Goal: Task Accomplishment & Management: Use online tool/utility

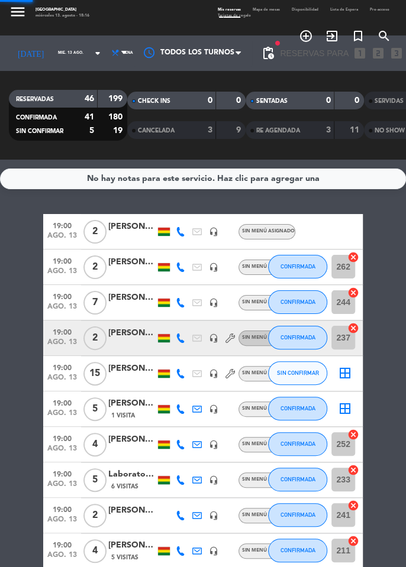
click at [76, 52] on input "mié. 13 ago." at bounding box center [80, 53] width 56 height 17
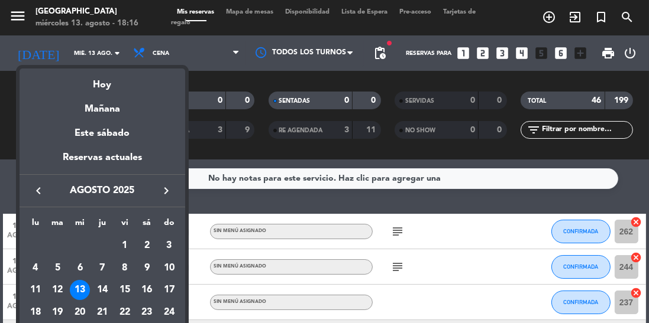
click at [129, 291] on div "15" at bounding box center [125, 290] width 20 height 20
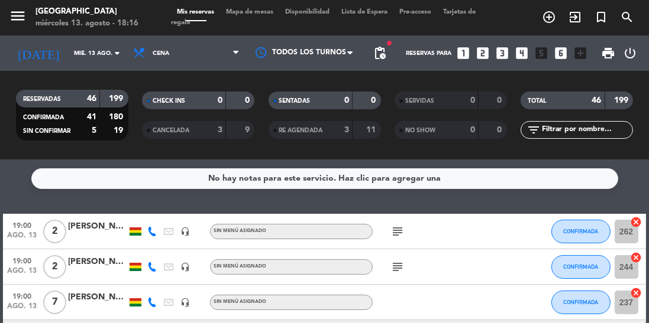
type input "vie. 15 ago."
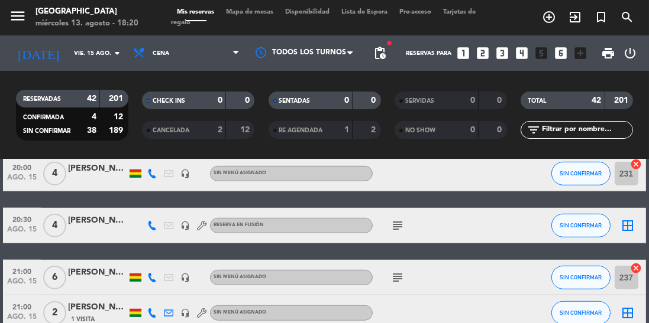
scroll to position [926, 0]
click at [88, 52] on input "vie. 15 ago." at bounding box center [111, 53] width 87 height 18
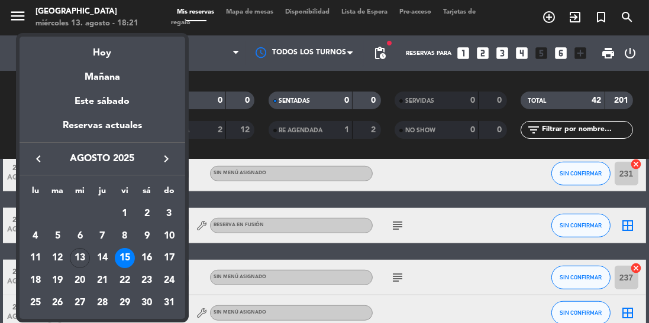
click at [82, 260] on div "13" at bounding box center [80, 258] width 20 height 20
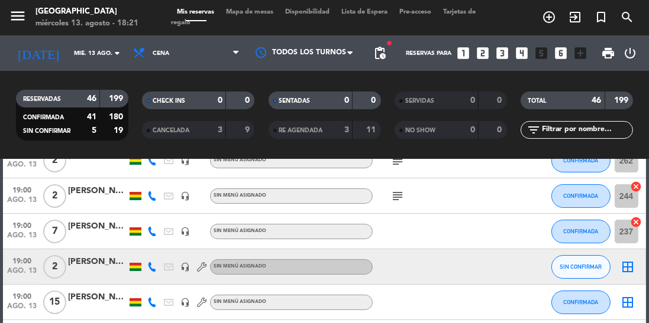
scroll to position [0, 0]
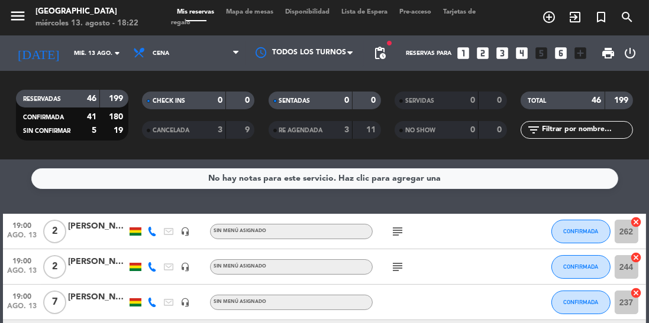
click at [90, 57] on input "mié. 13 ago." at bounding box center [111, 53] width 87 height 18
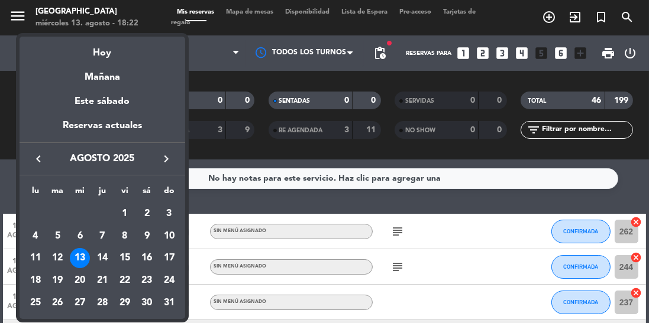
click at [129, 260] on div "15" at bounding box center [125, 258] width 20 height 20
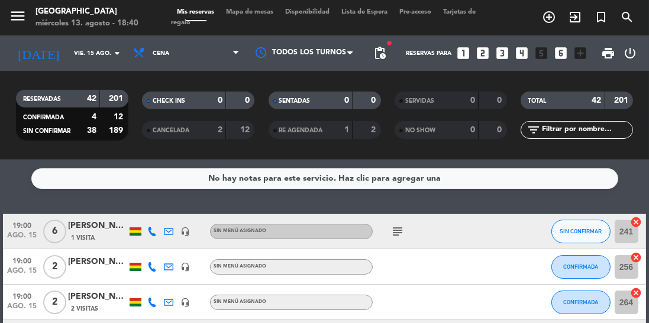
click at [77, 54] on input "vie. 15 ago." at bounding box center [111, 53] width 87 height 18
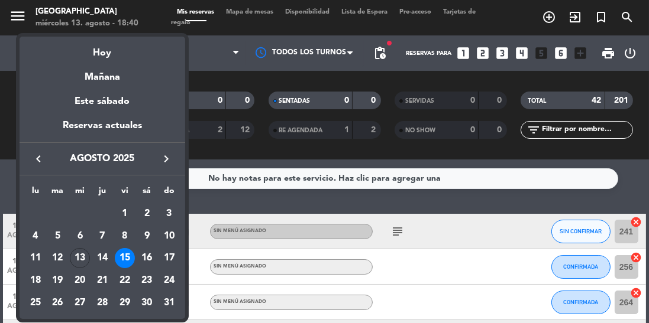
click at [82, 260] on div "13" at bounding box center [80, 258] width 20 height 20
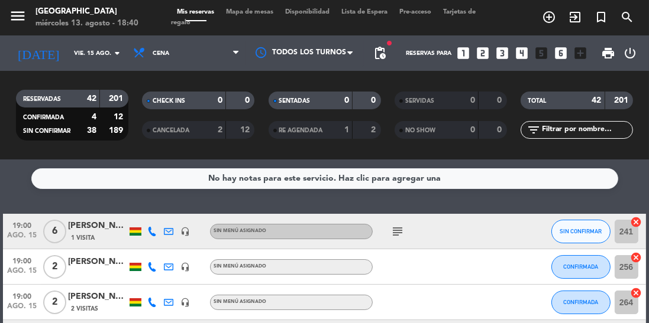
type input "mié. 13 ago."
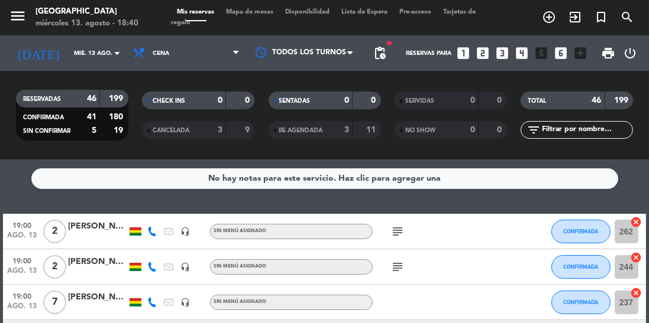
click at [611, 57] on span "print" at bounding box center [608, 53] width 14 height 14
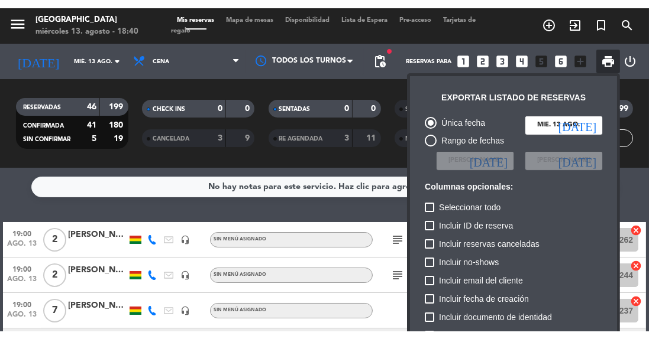
scroll to position [72, 0]
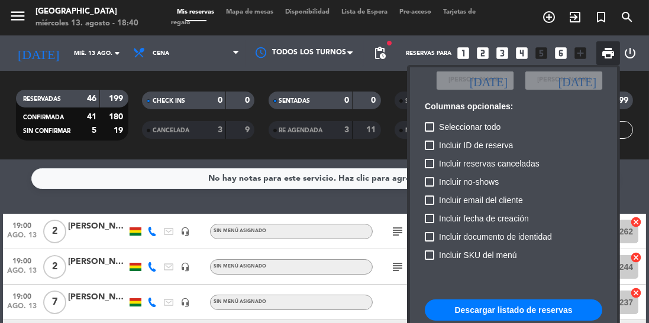
click at [481, 310] on button "Descargar listado de reservas" at bounding box center [513, 310] width 177 height 21
